Goal: Information Seeking & Learning: Learn about a topic

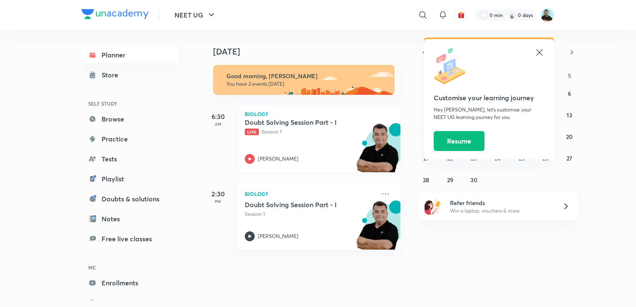
click at [266, 126] on h5 "Doubt Solving Session Part - I" at bounding box center [297, 122] width 104 height 8
